Goal: Register for event/course

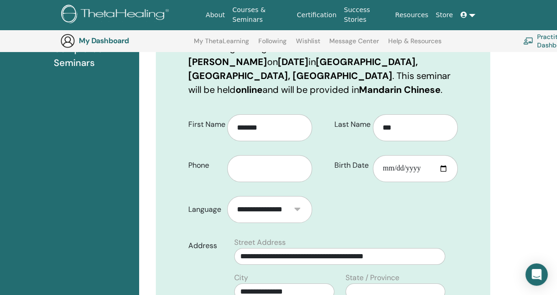
scroll to position [161, 0]
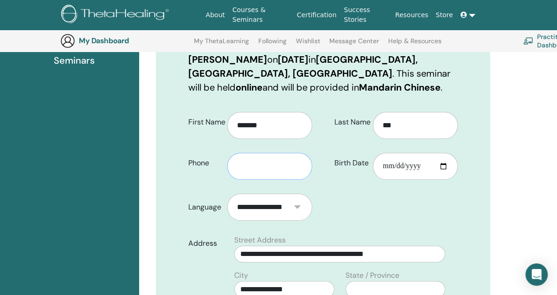
click at [275, 170] on input "text" at bounding box center [269, 166] width 85 height 27
type input "**********"
click at [443, 166] on input "Birth Date" at bounding box center [415, 166] width 85 height 27
type input "**********"
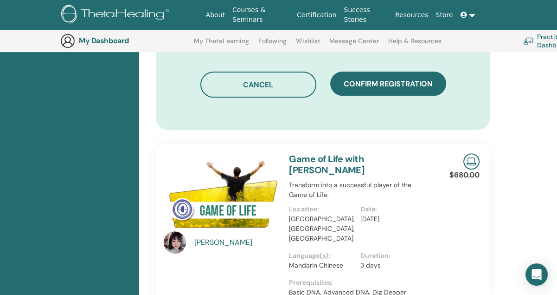
scroll to position [486, 0]
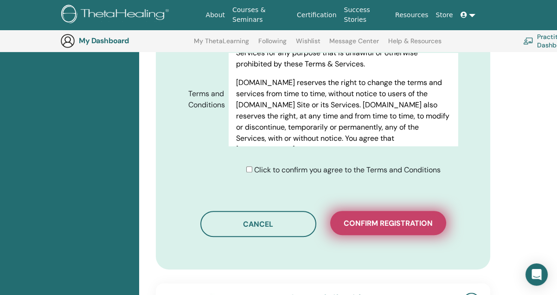
click at [406, 225] on span "Confirm registration" at bounding box center [388, 223] width 89 height 10
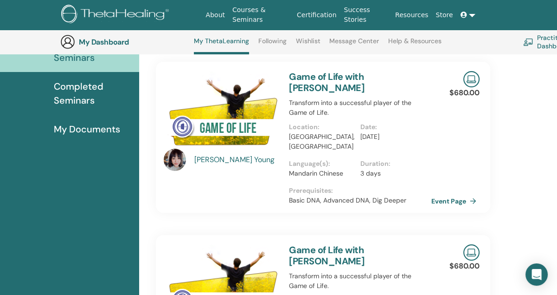
scroll to position [117, 0]
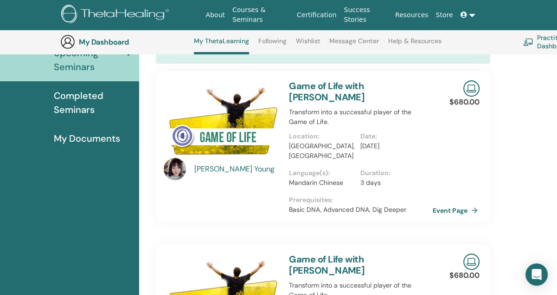
click at [452, 203] on link "Event Page" at bounding box center [457, 210] width 49 height 14
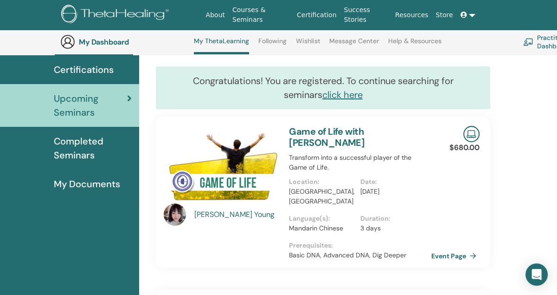
scroll to position [71, 0]
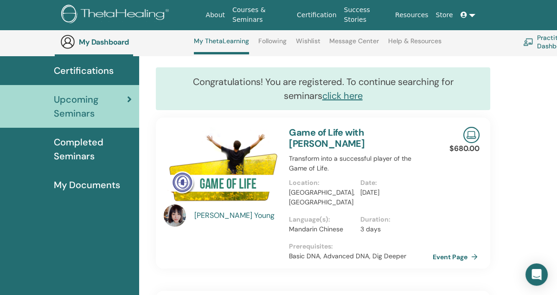
click at [450, 250] on link "Event Page" at bounding box center [457, 257] width 49 height 14
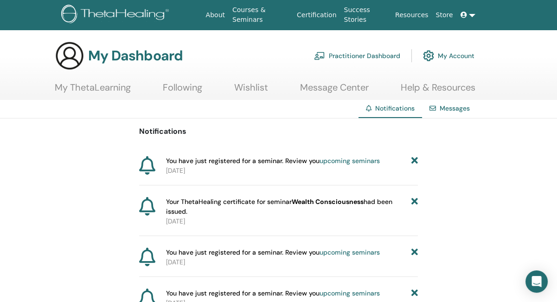
click at [113, 84] on link "My ThetaLearning" at bounding box center [93, 91] width 76 height 18
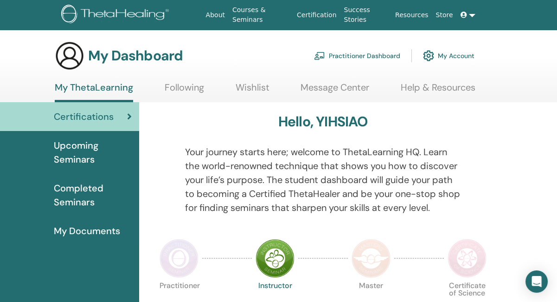
click at [76, 147] on span "Upcoming Seminars" at bounding box center [93, 152] width 78 height 28
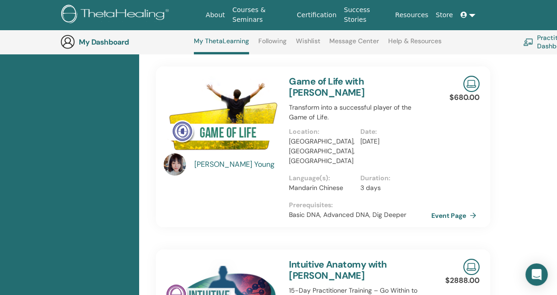
scroll to position [210, 0]
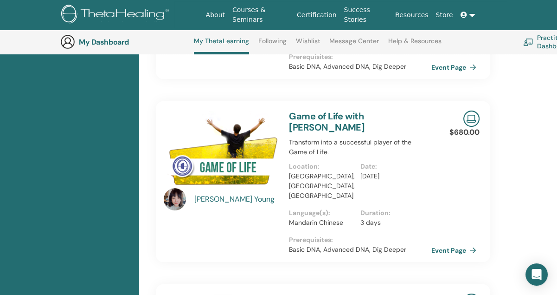
click at [544, 40] on link "Practitioner Dashboard" at bounding box center [562, 42] width 78 height 20
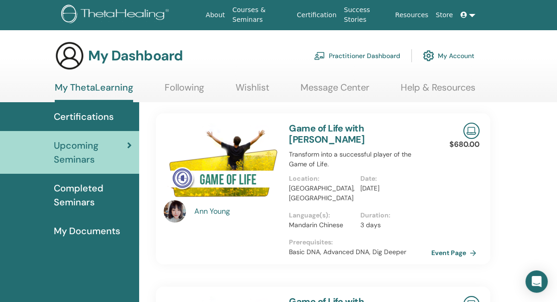
click at [73, 194] on span "Completed Seminars" at bounding box center [93, 195] width 78 height 28
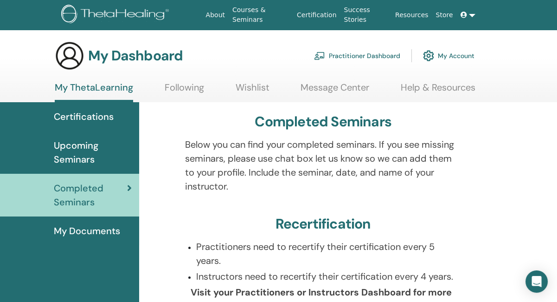
click at [77, 148] on span "Upcoming Seminars" at bounding box center [93, 152] width 78 height 28
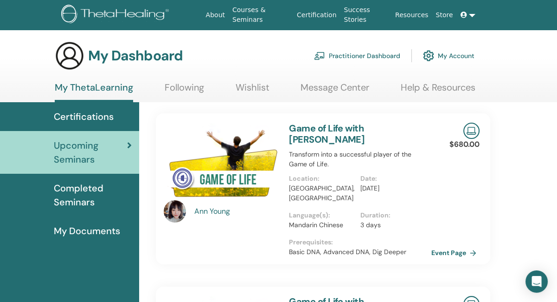
click at [468, 129] on img at bounding box center [471, 130] width 16 height 16
drag, startPoint x: 410, startPoint y: 138, endPoint x: 390, endPoint y: 145, distance: 21.4
click at [390, 149] on p "Transform into a successful player of the Game of Life." at bounding box center [360, 158] width 142 height 19
click at [449, 245] on link "Event Page" at bounding box center [457, 252] width 49 height 14
